Goal: Transaction & Acquisition: Download file/media

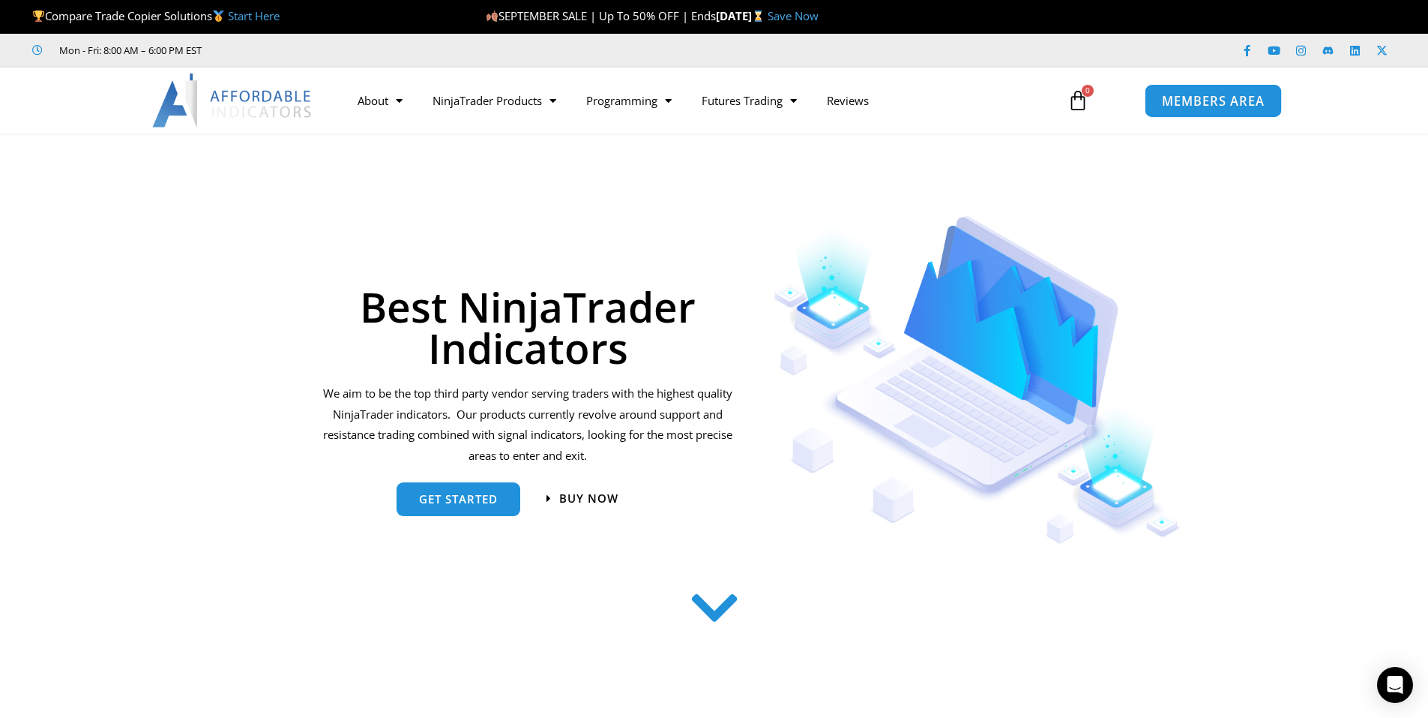
click at [1215, 100] on span "MEMBERS AREA" at bounding box center [1213, 100] width 103 height 13
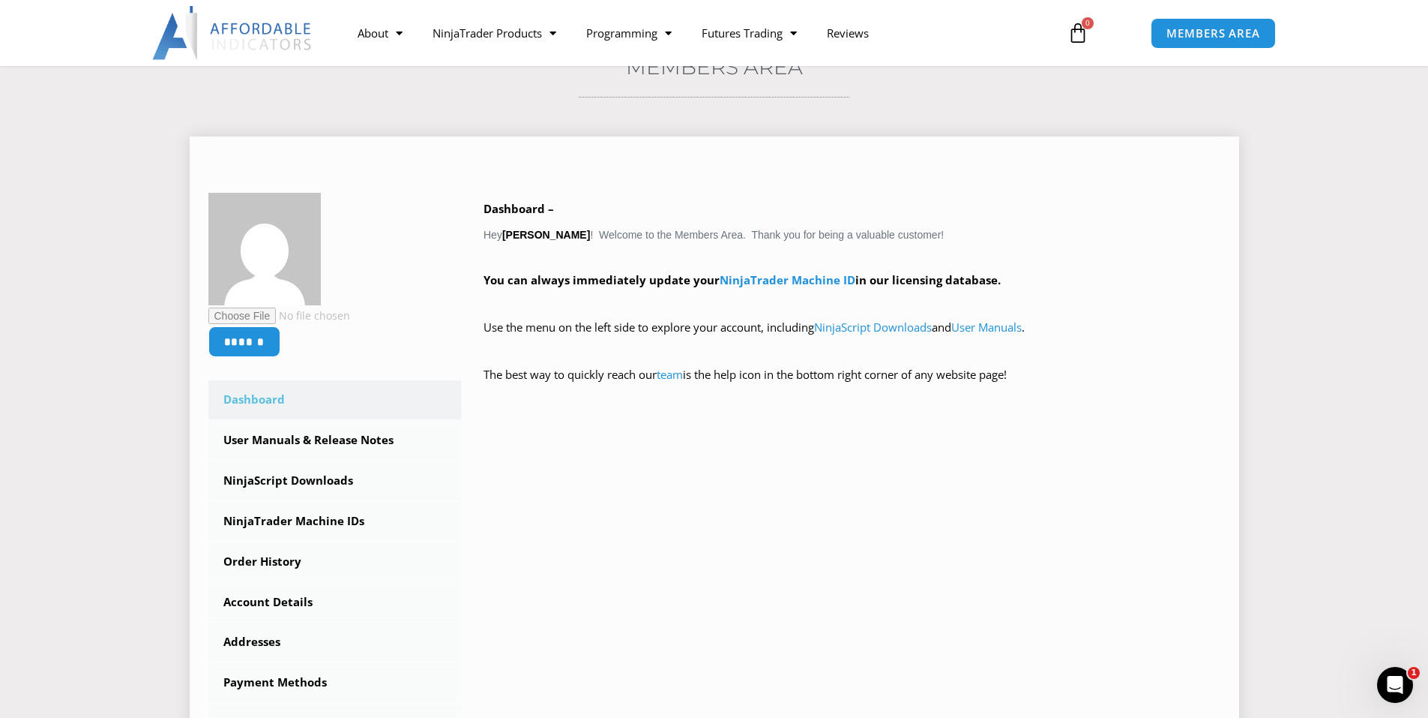
scroll to position [150, 0]
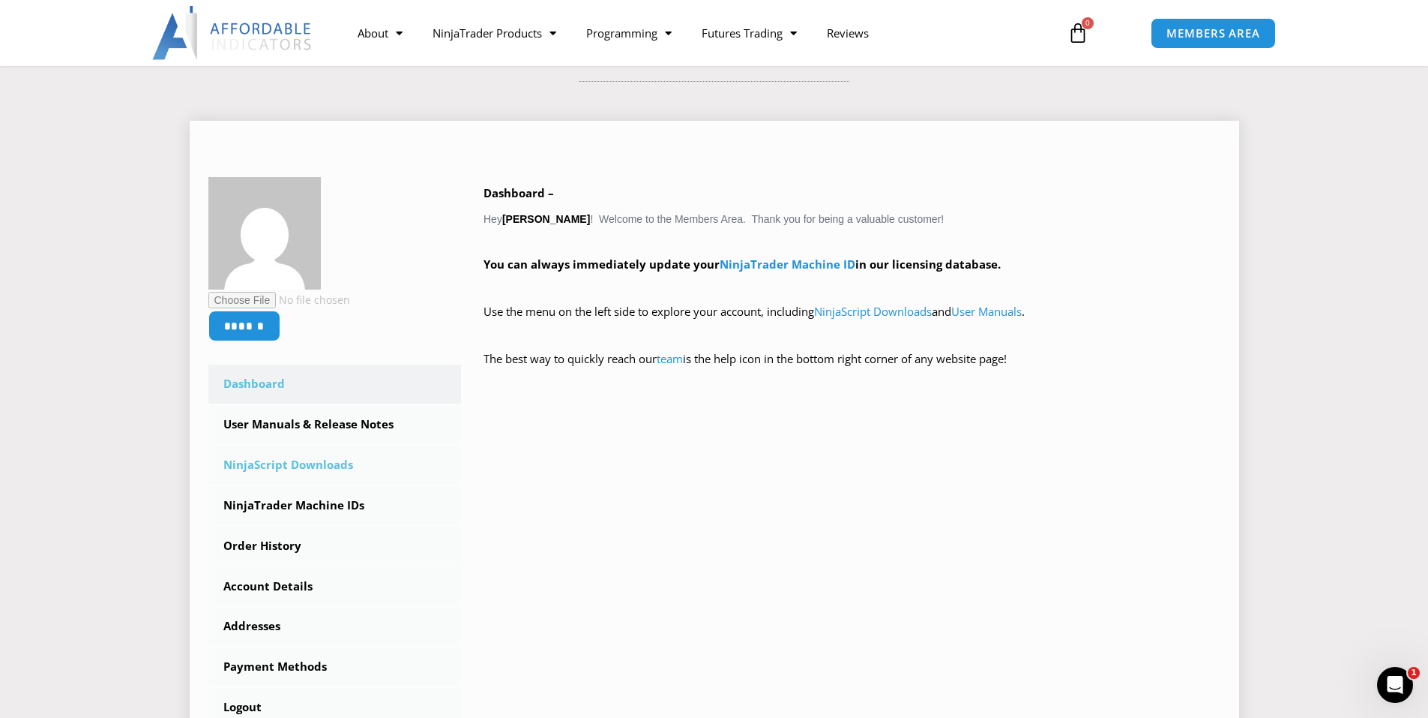
click at [322, 458] on link "NinjaScript Downloads" at bounding box center [334, 464] width 253 height 39
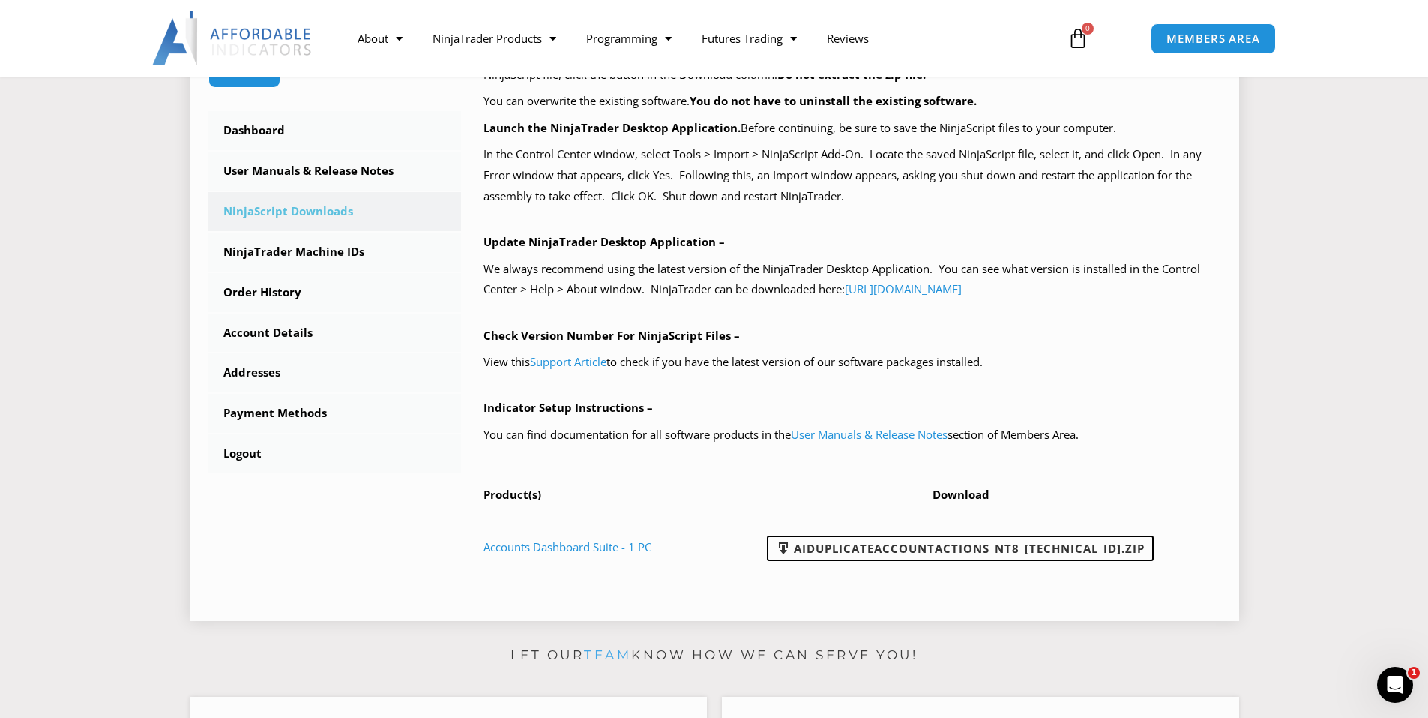
scroll to position [450, 0]
